Goal: Transaction & Acquisition: Purchase product/service

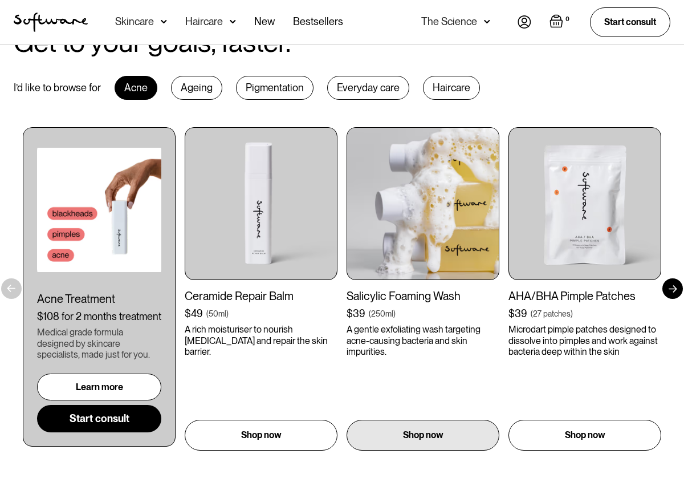
scroll to position [566, 0]
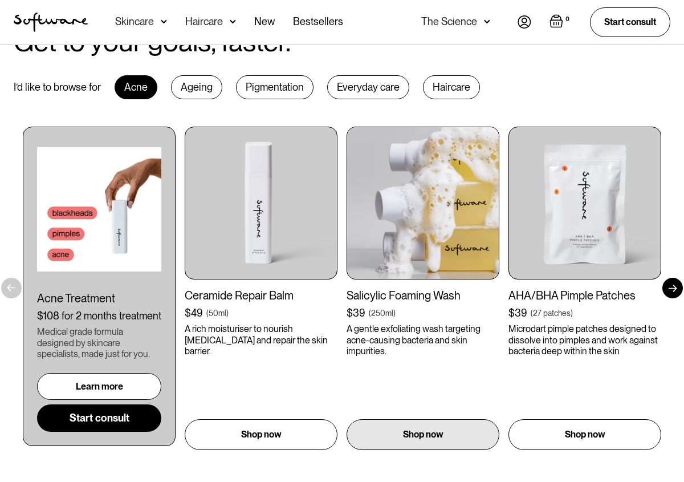
click at [434, 299] on div "Salicylic Foaming Wash" at bounding box center [423, 296] width 153 height 14
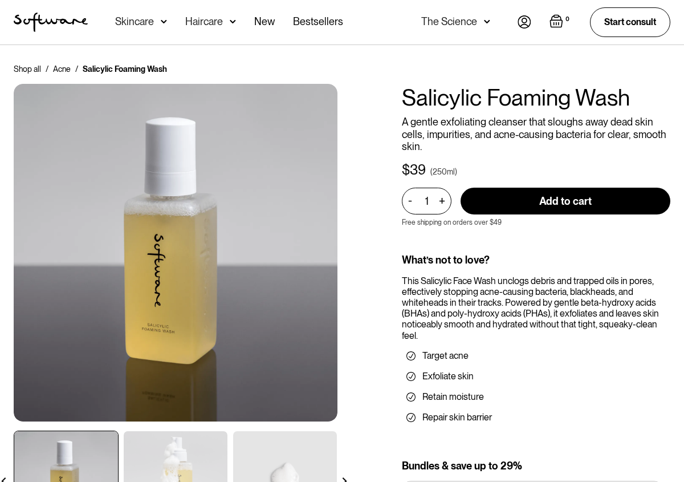
click at [541, 204] on input "Add to cart" at bounding box center [566, 201] width 210 height 27
type input "Add to cart"
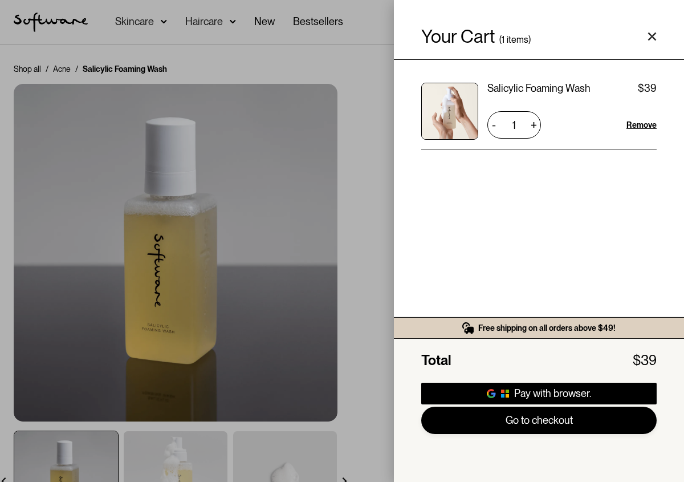
click at [518, 423] on link "Go to checkout" at bounding box center [540, 420] width 236 height 27
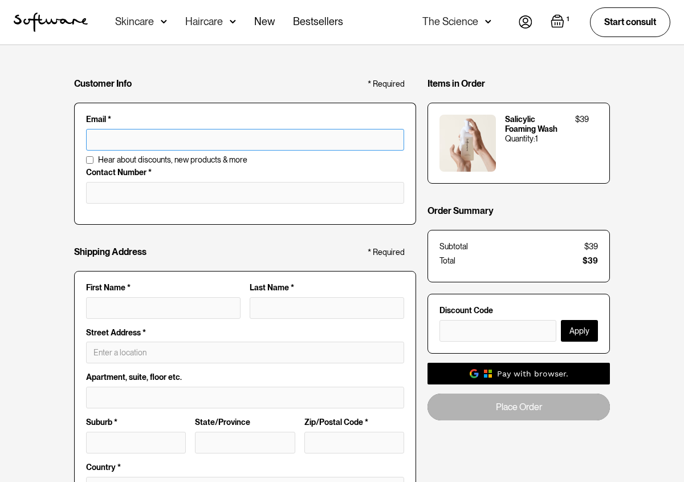
click at [183, 137] on input "text" at bounding box center [245, 140] width 318 height 22
type input "[EMAIL_ADDRESS][DOMAIN_NAME]"
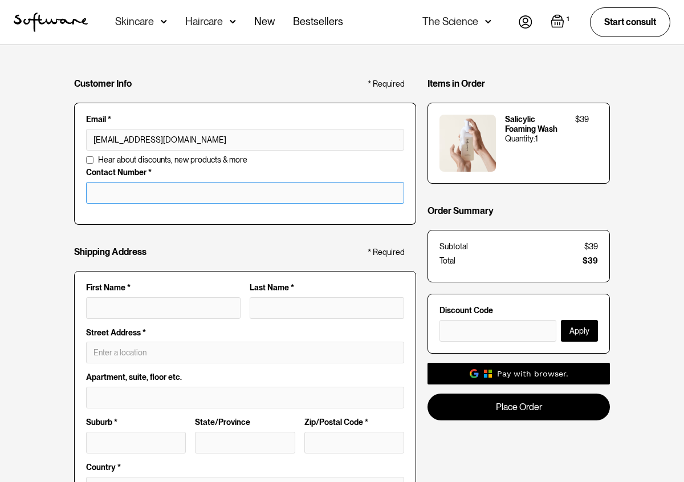
click at [196, 185] on input "tel" at bounding box center [245, 193] width 318 height 22
type input "0421701473"
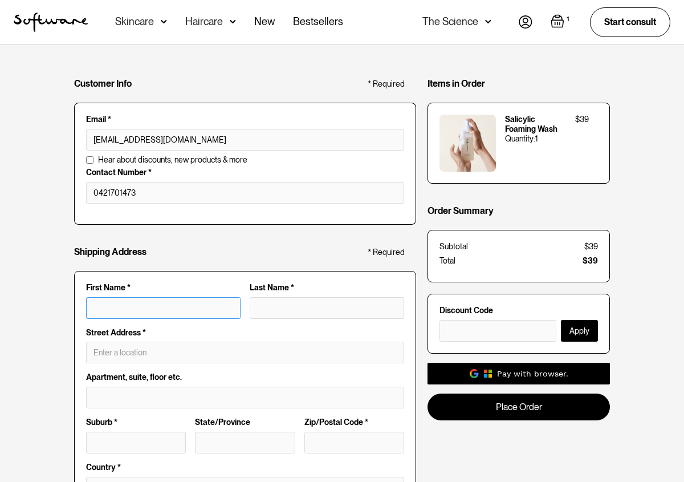
click at [142, 301] on input "First Name *" at bounding box center [163, 308] width 155 height 22
type input "Caleb"
type input "Rawson"
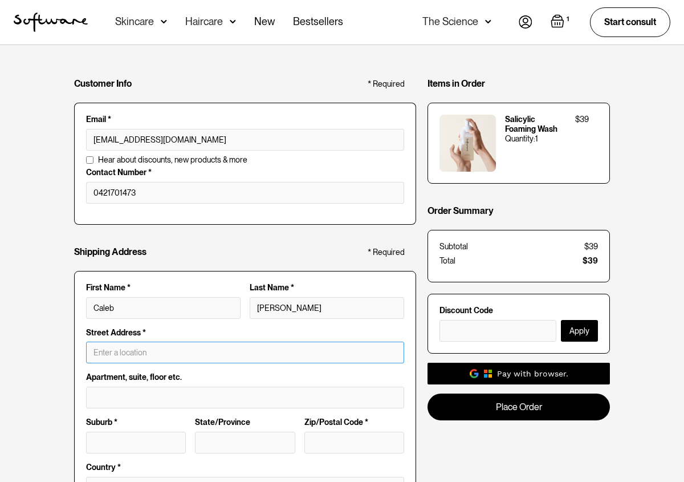
type input "23 Alabaster Drive"
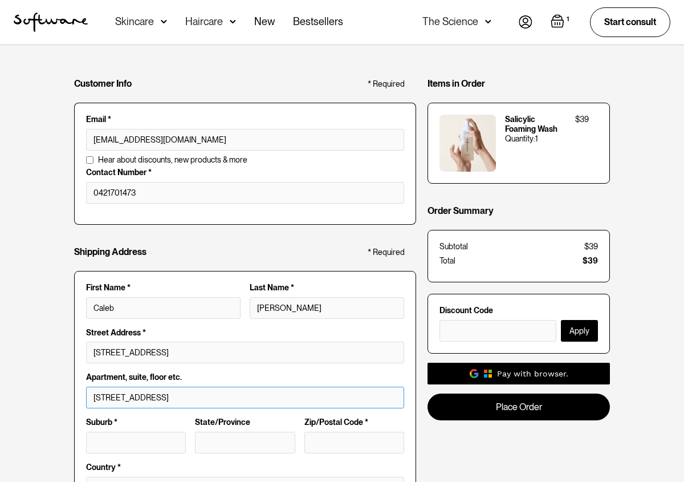
type input "Logan Reserve"
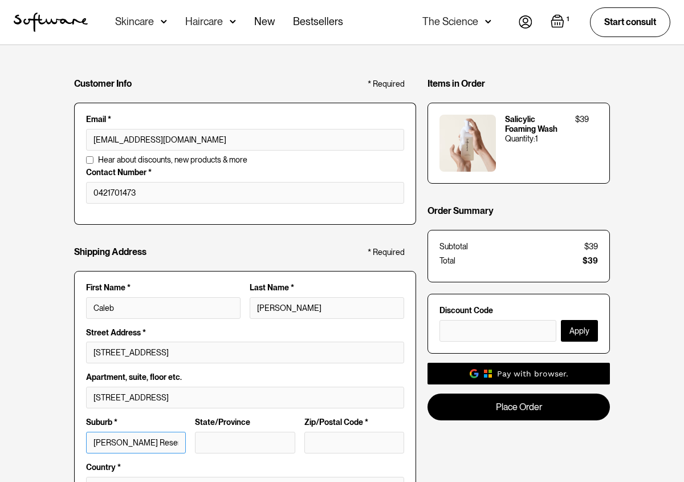
type input "QLD"
type input "4133"
type input "Caleb Rawson"
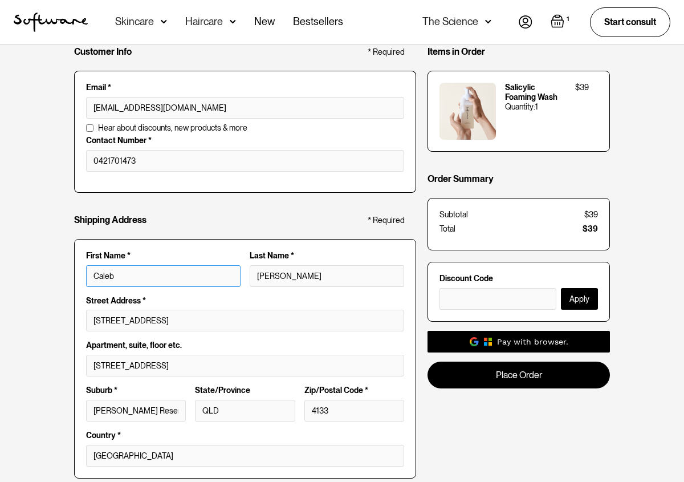
scroll to position [33, 0]
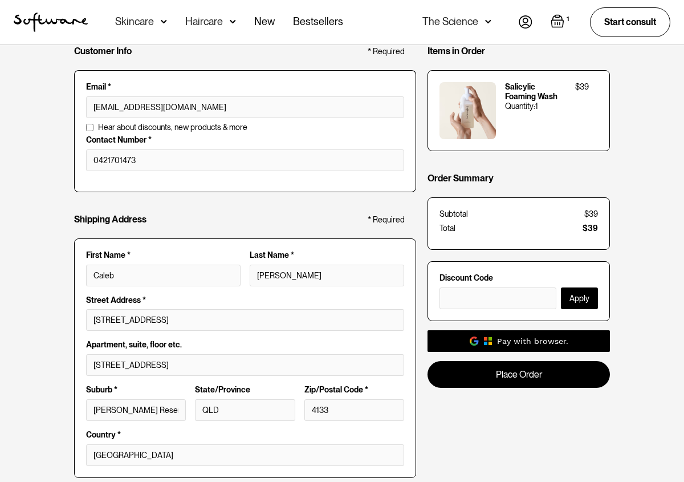
click at [90, 127] on input "Hear about discounts, new products & more" at bounding box center [89, 127] width 7 height 7
checkbox input "true"
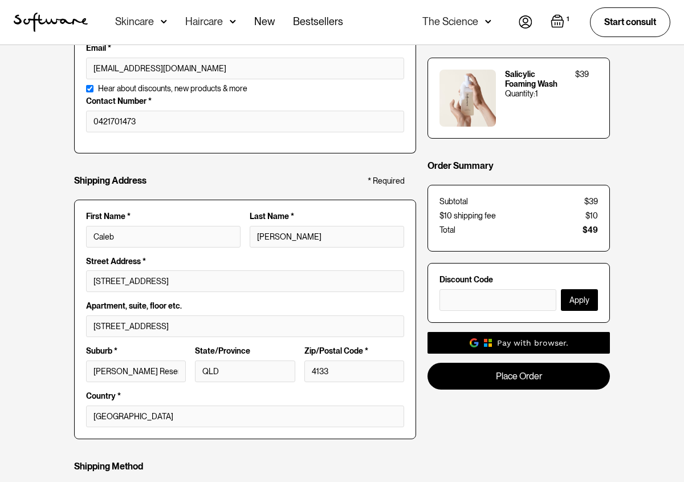
scroll to position [0, 0]
